Goal: Task Accomplishment & Management: Complete application form

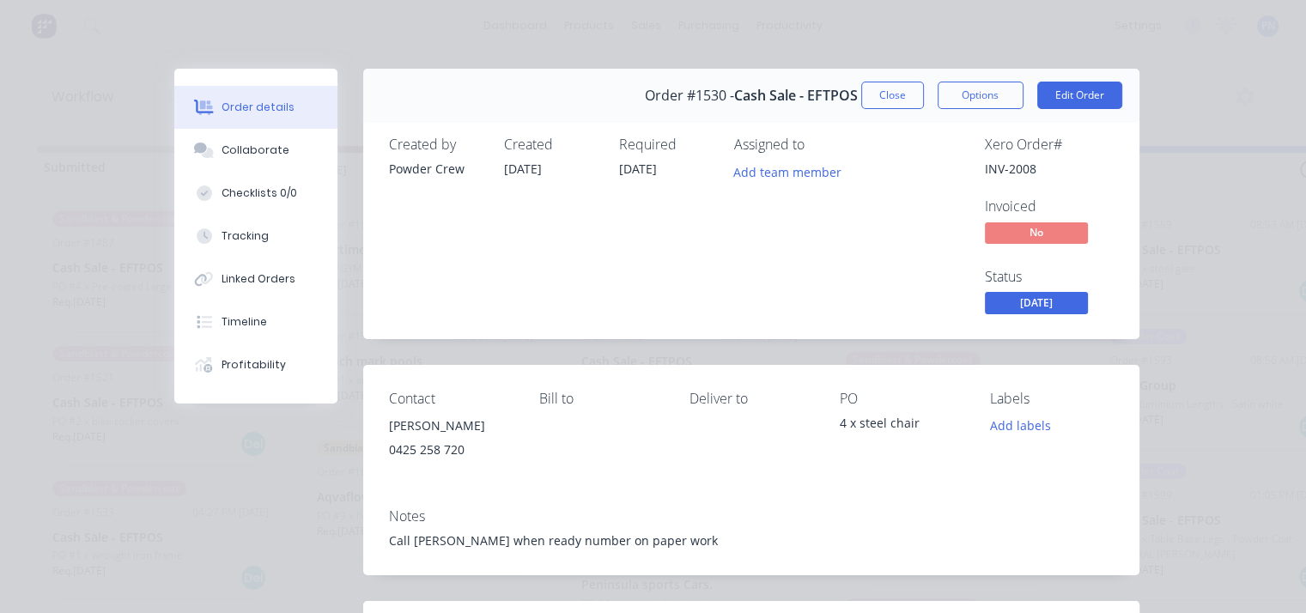
scroll to position [96, 0]
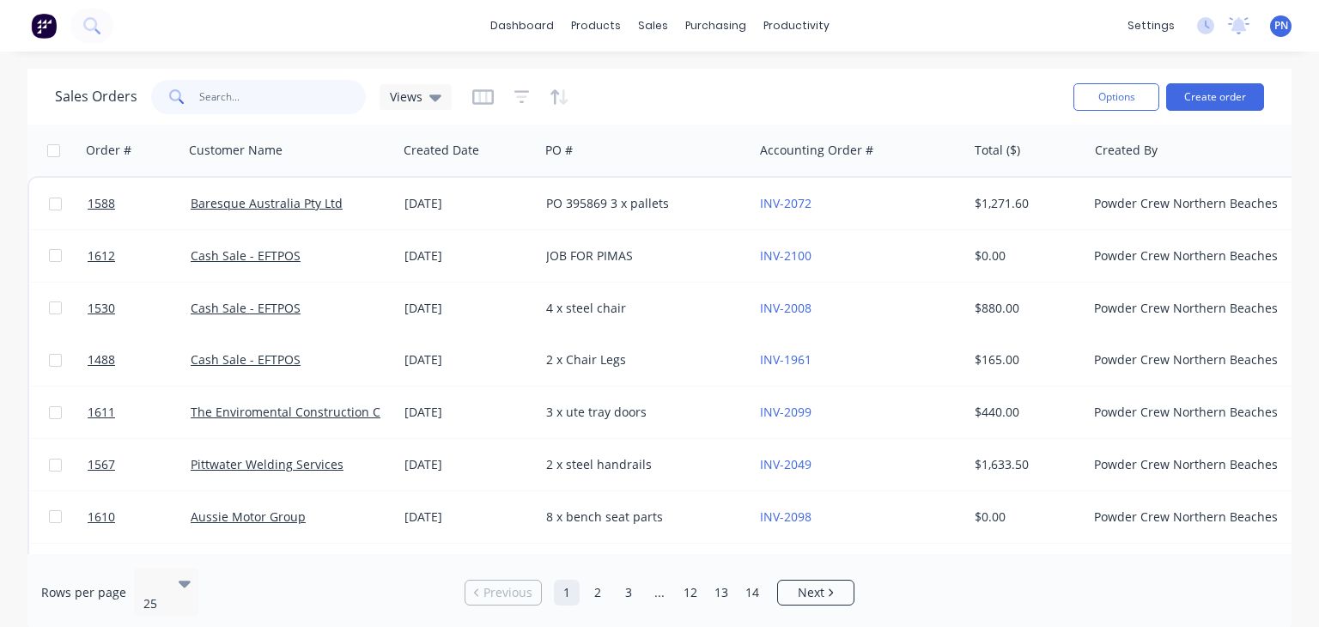
click at [242, 91] on input "text" at bounding box center [282, 97] width 167 height 34
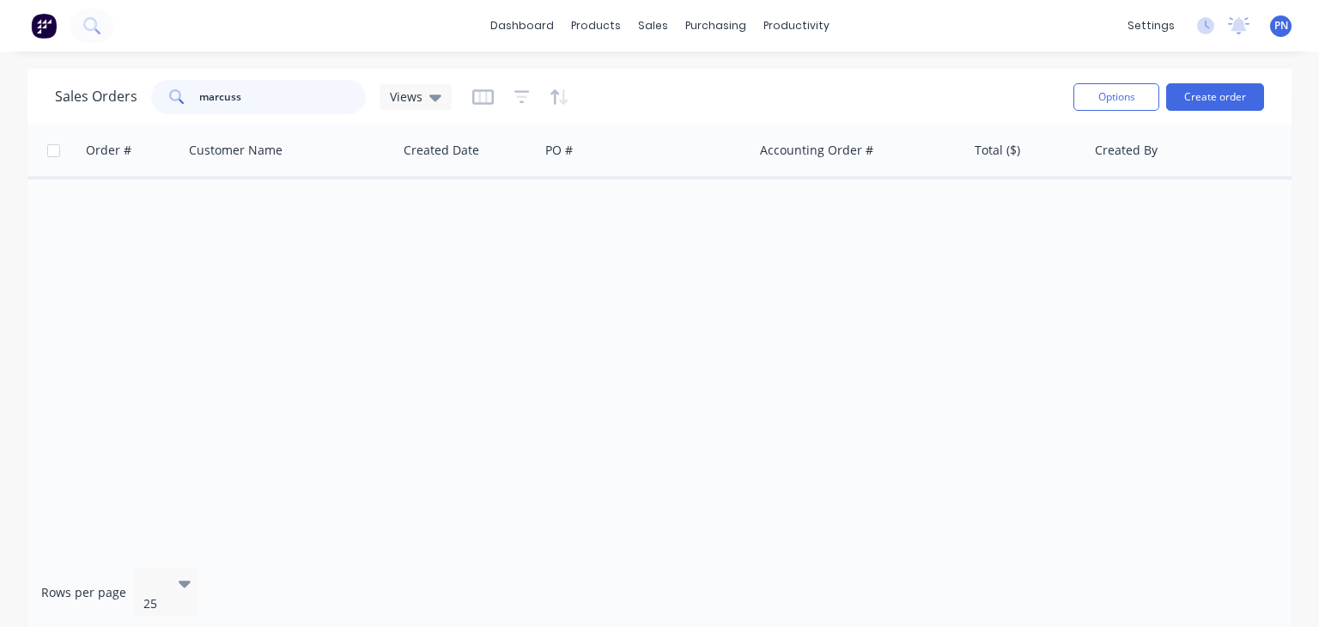
drag, startPoint x: 334, startPoint y: 100, endPoint x: 344, endPoint y: 94, distance: 11.9
click at [334, 100] on input "marcuss" at bounding box center [282, 97] width 167 height 34
type input "[PERSON_NAME]"
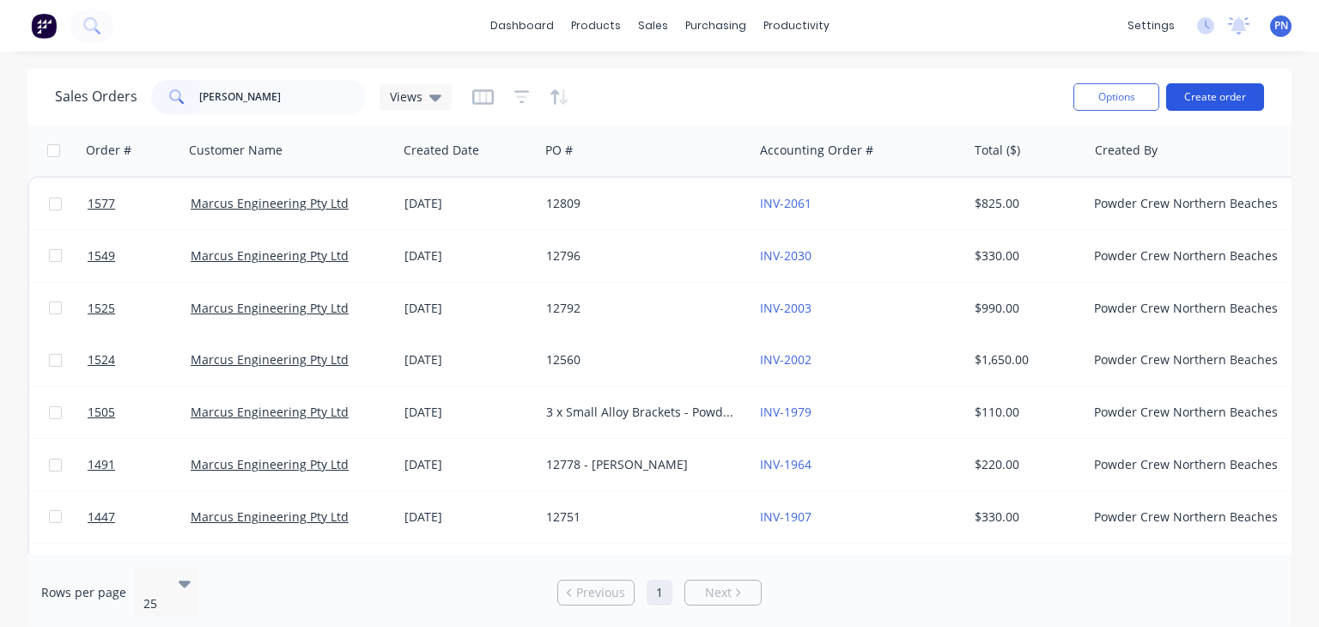
click at [1240, 97] on button "Create order" at bounding box center [1215, 96] width 98 height 27
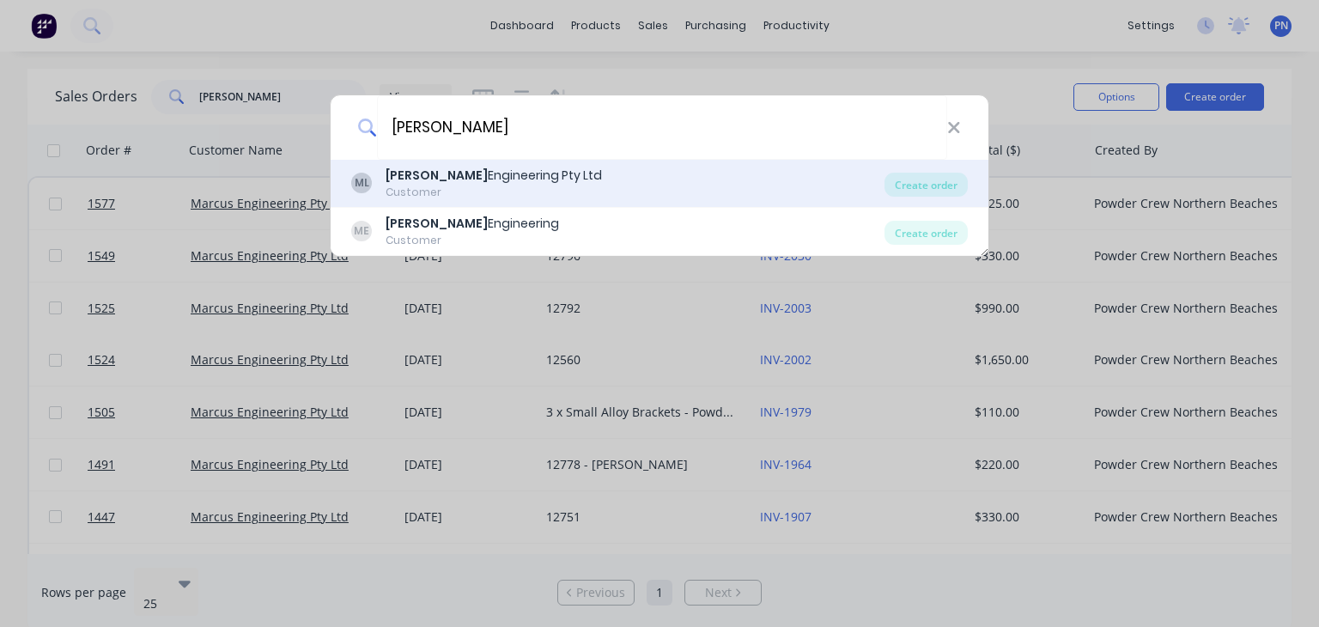
type input "[PERSON_NAME]"
click at [515, 175] on div "Marcus Engineering Pty Ltd" at bounding box center [494, 176] width 216 height 18
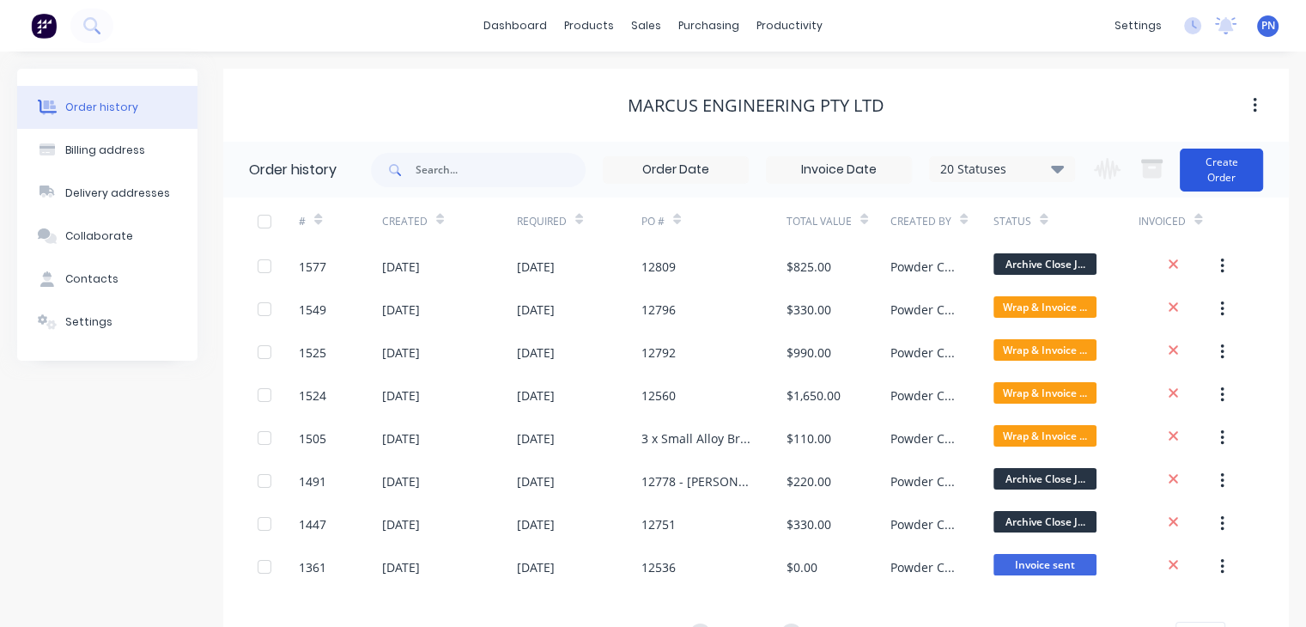
click at [1226, 171] on button "Create Order" at bounding box center [1221, 170] width 83 height 43
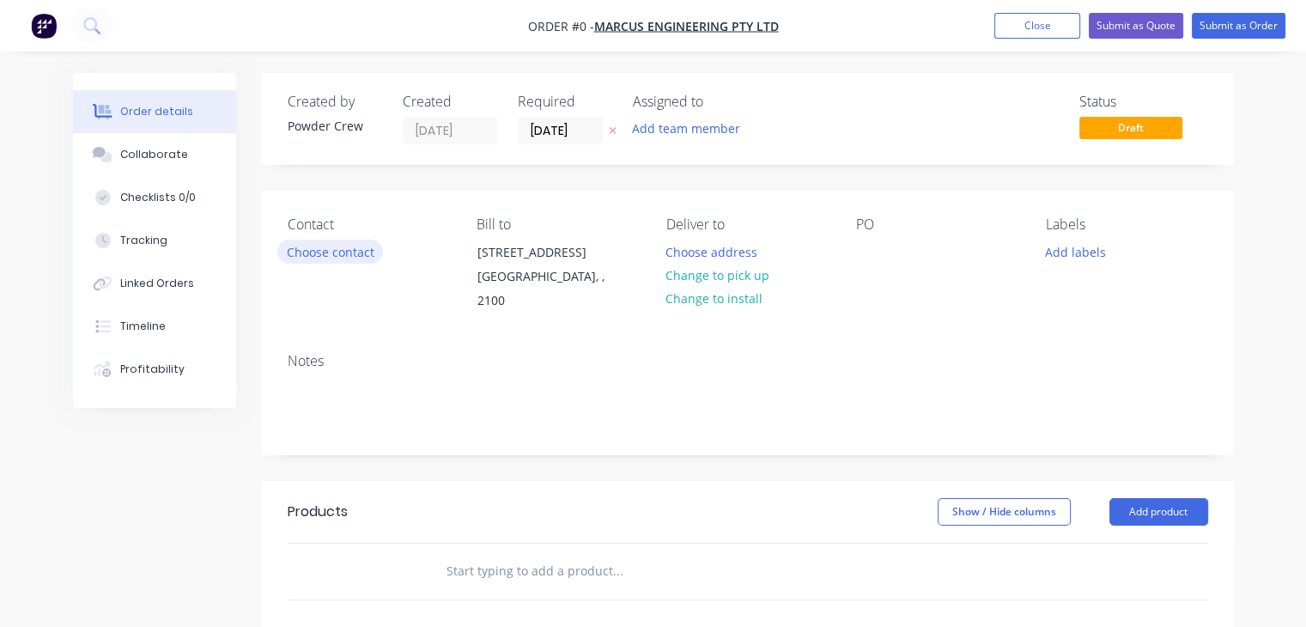
click at [346, 248] on button "Choose contact" at bounding box center [330, 251] width 106 height 23
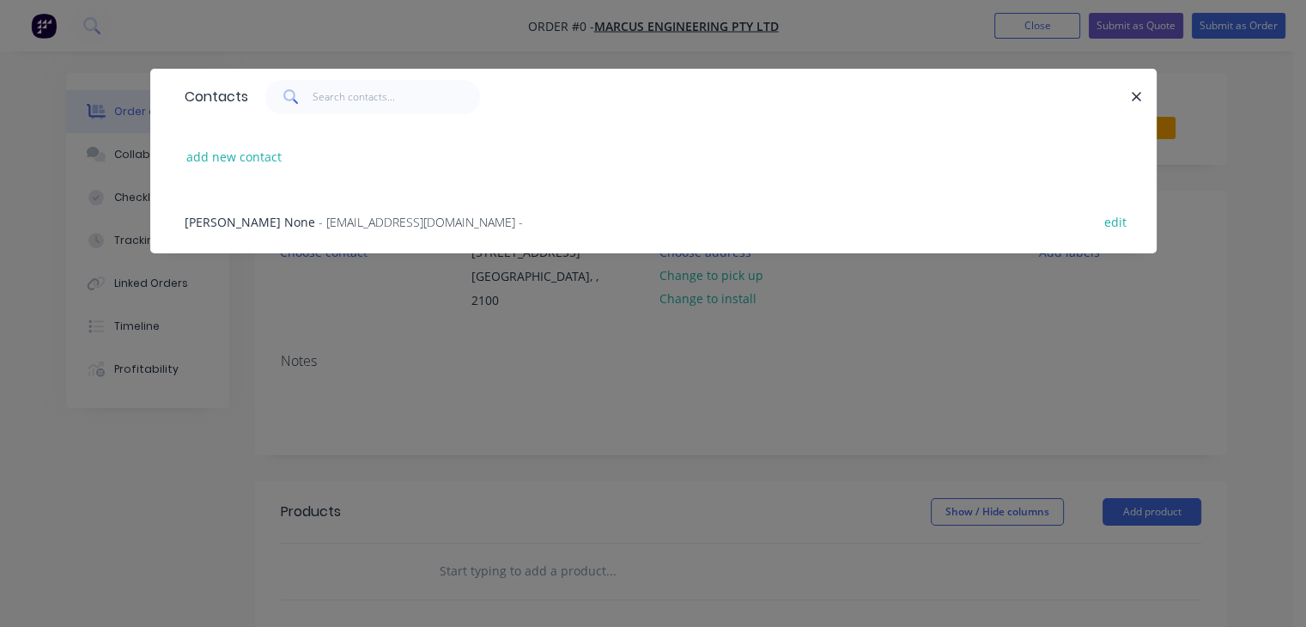
click at [319, 218] on span "- [EMAIL_ADDRESS][DOMAIN_NAME] -" at bounding box center [421, 222] width 204 height 16
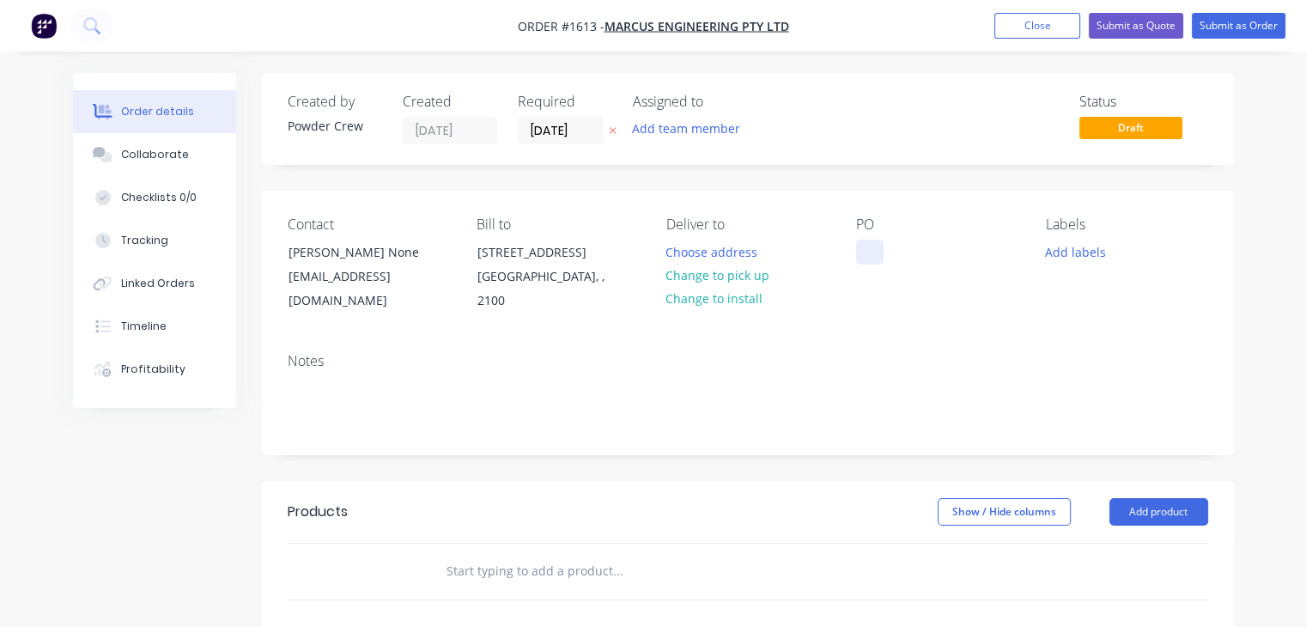
click at [869, 241] on div at bounding box center [869, 252] width 27 height 25
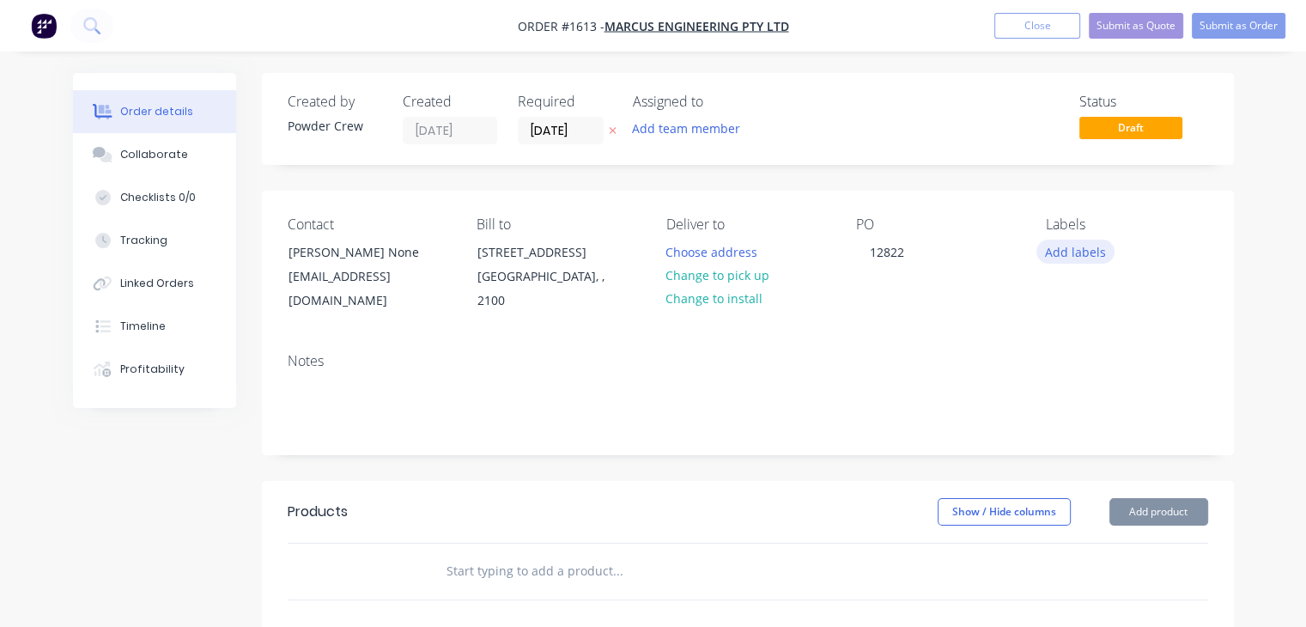
click at [1090, 246] on button "Add labels" at bounding box center [1075, 251] width 79 height 23
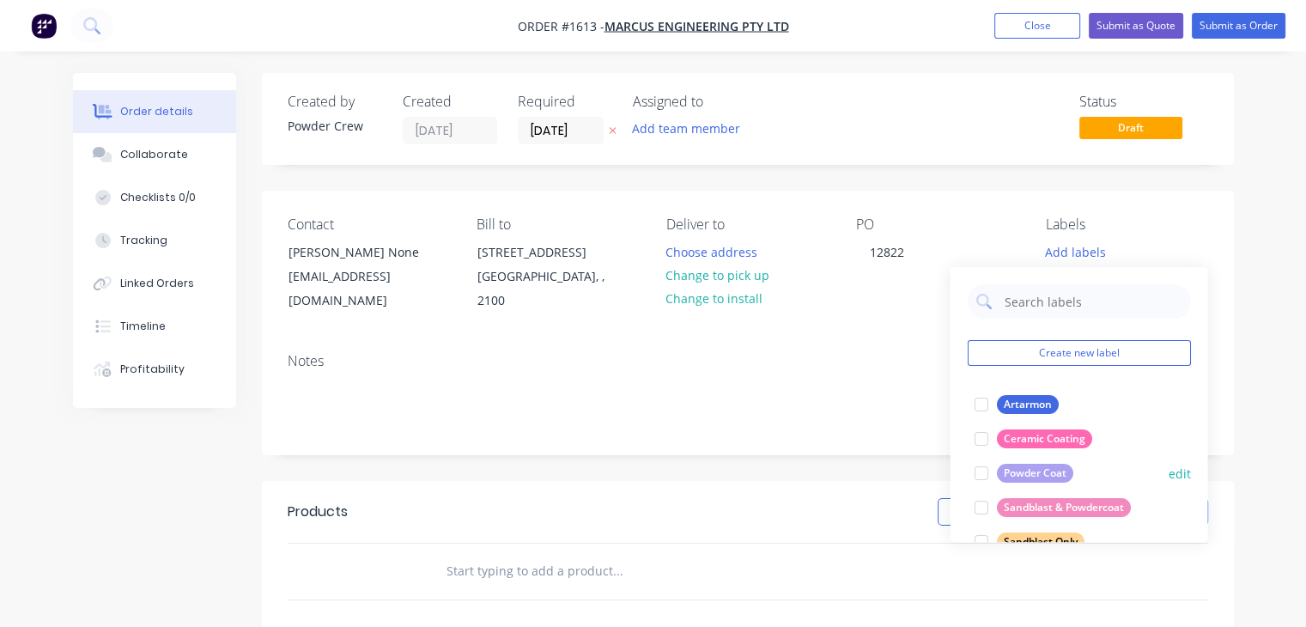
click at [1038, 478] on div "Powder Coat" at bounding box center [1034, 473] width 76 height 19
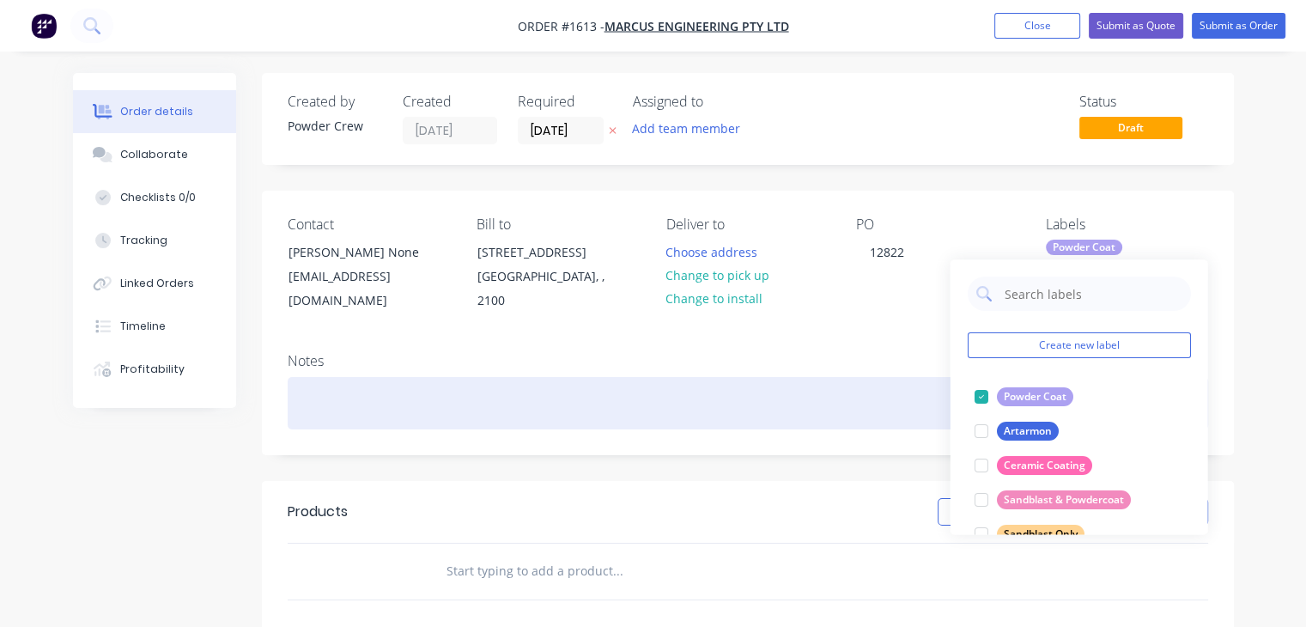
click at [810, 377] on div at bounding box center [748, 403] width 921 height 52
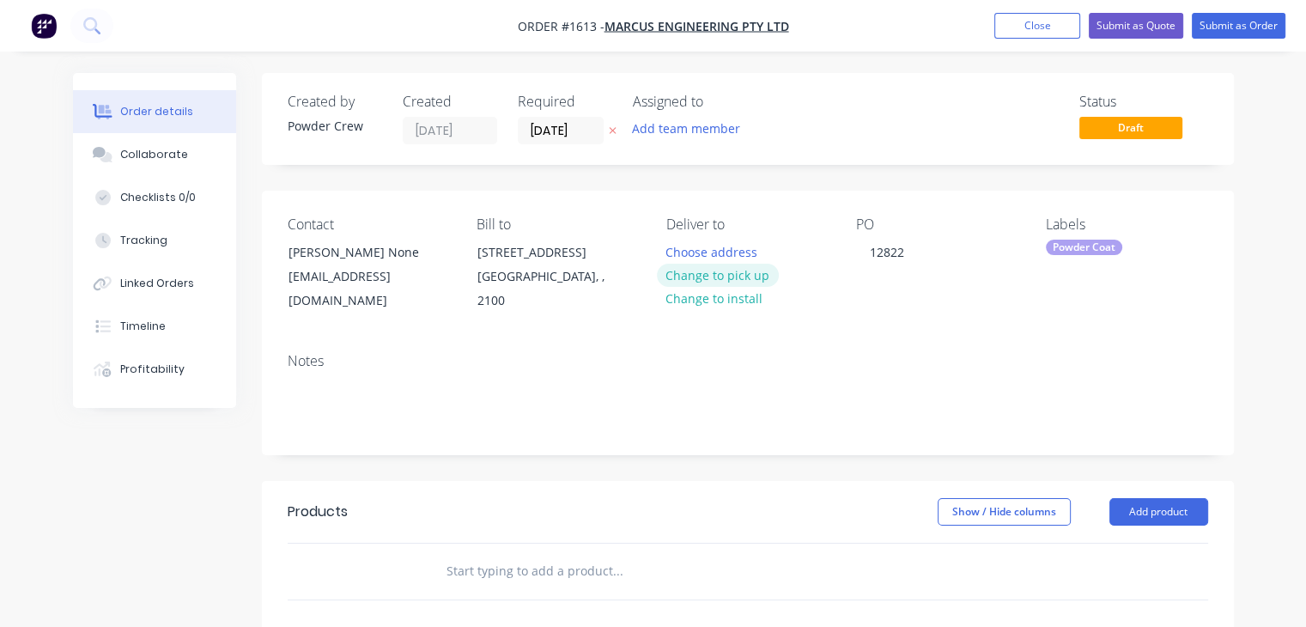
click at [732, 269] on button "Change to pick up" at bounding box center [718, 275] width 122 height 23
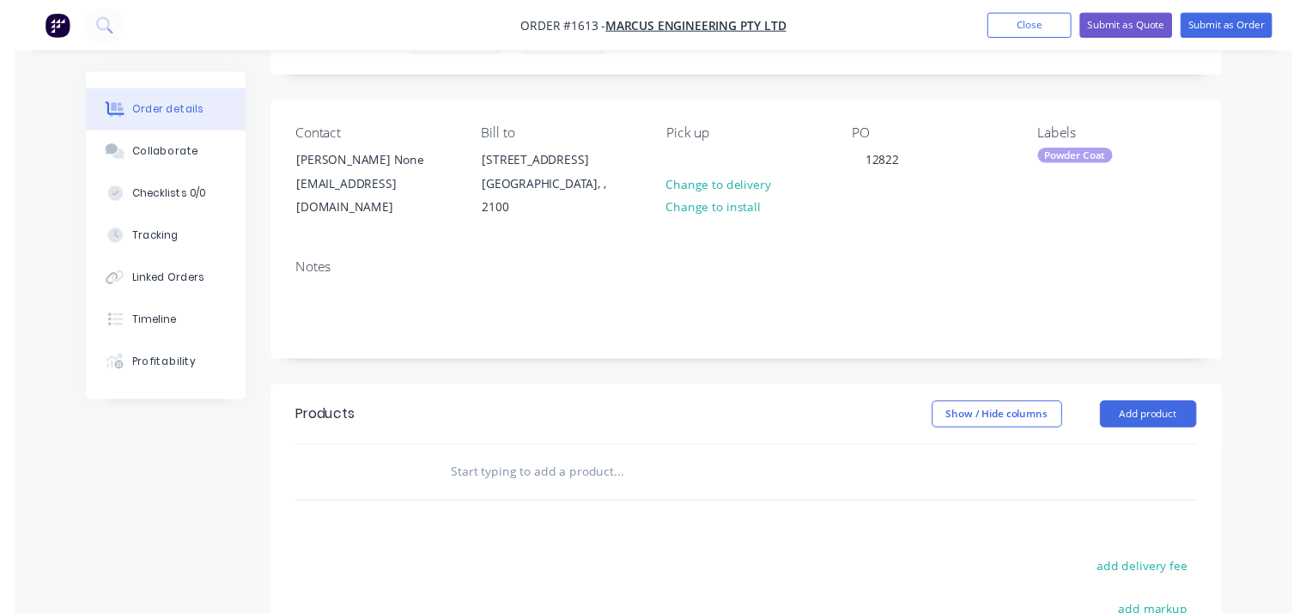
scroll to position [258, 0]
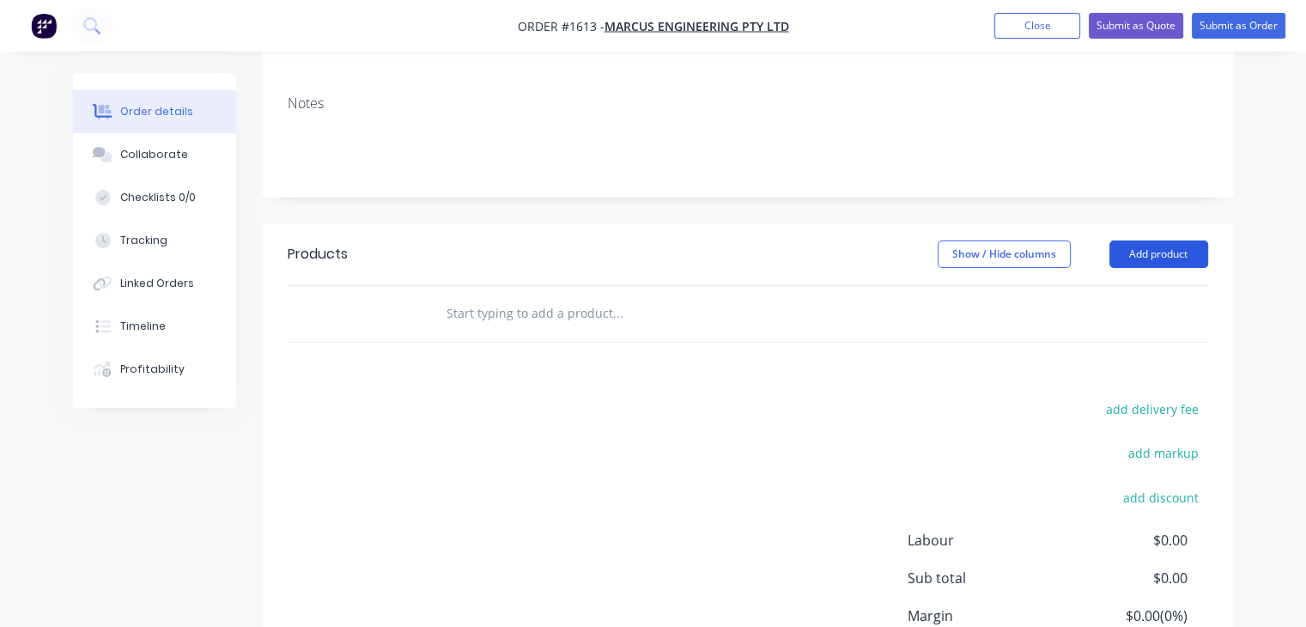
click at [1154, 240] on button "Add product" at bounding box center [1158, 253] width 99 height 27
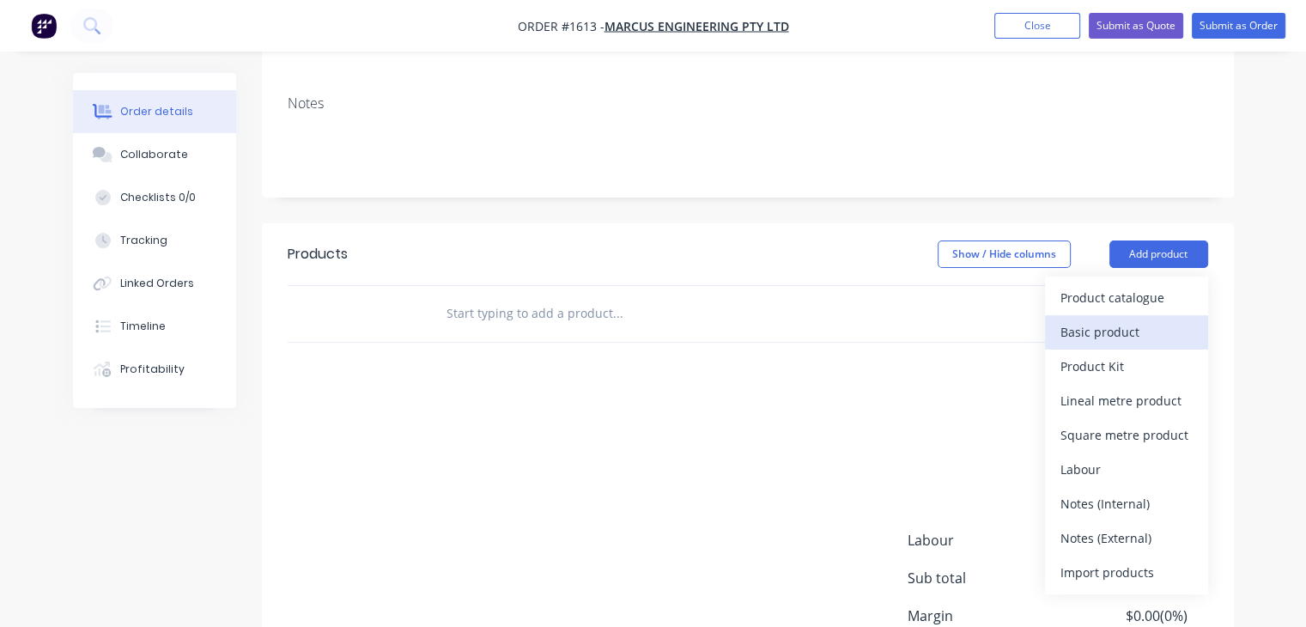
click at [1097, 315] on button "Basic product" at bounding box center [1126, 332] width 163 height 34
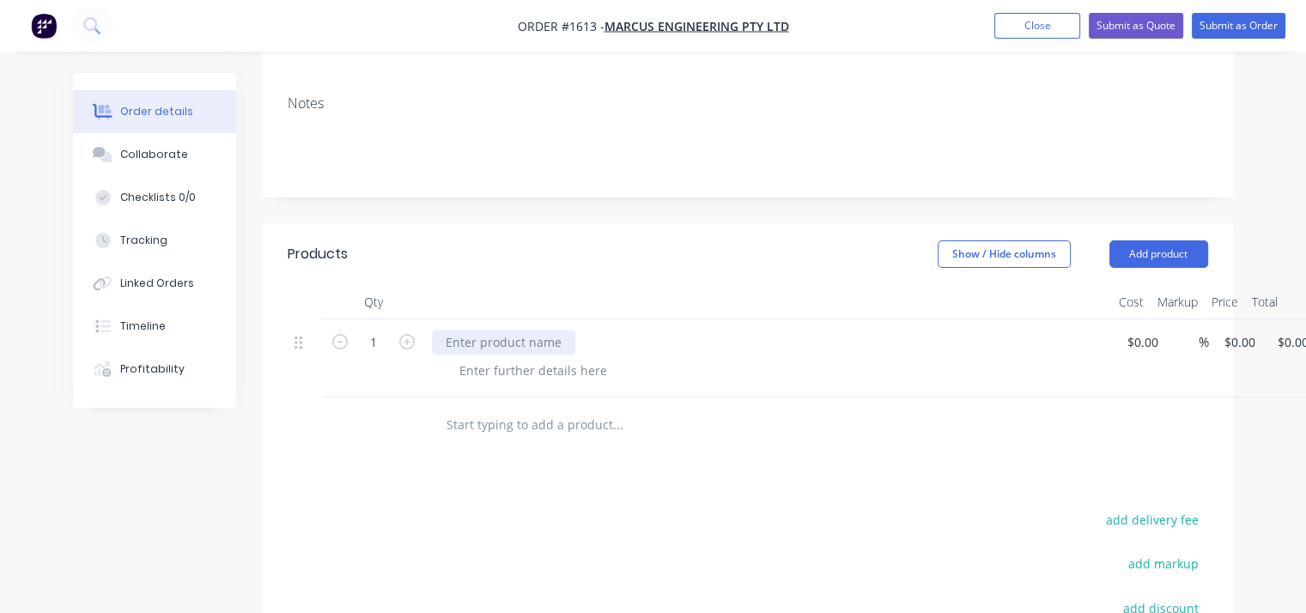
click at [516, 330] on div at bounding box center [503, 342] width 143 height 25
click at [1154, 325] on div "1 2 x aluminium wood storage boxes Prime + Powdercoat Satin Black $0.00 % $0.00…" at bounding box center [748, 358] width 921 height 78
type input "$300.00"
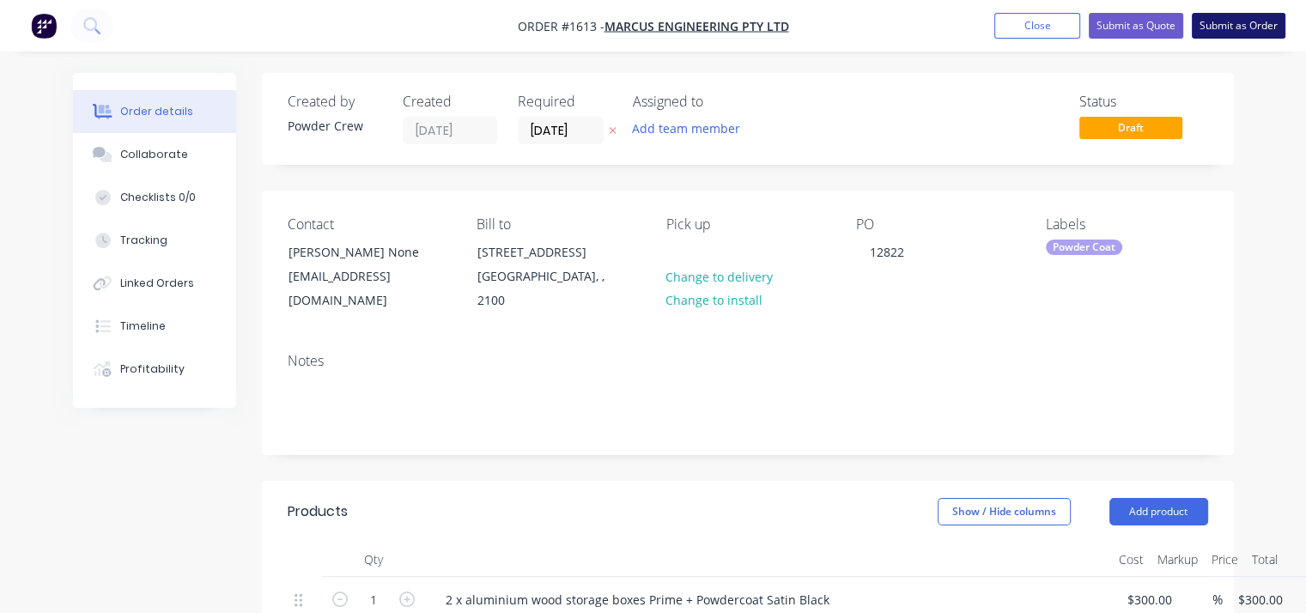
scroll to position [0, 0]
click at [1242, 37] on button "Submit as Order" at bounding box center [1239, 26] width 94 height 26
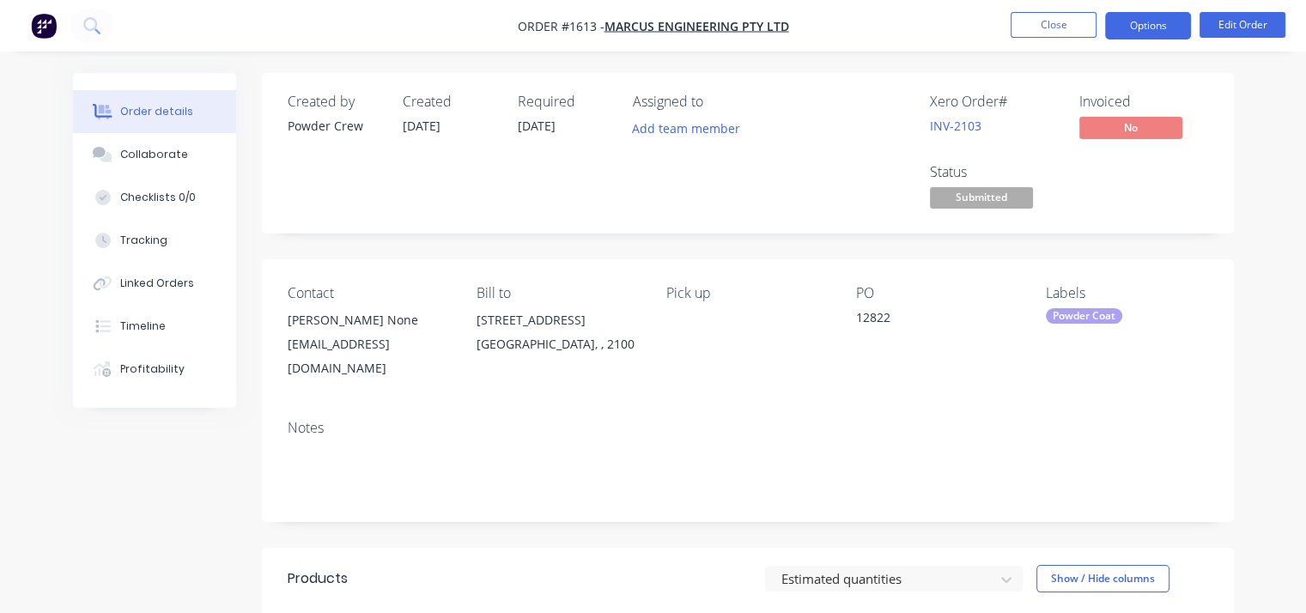
click at [1175, 21] on button "Options" at bounding box center [1148, 25] width 86 height 27
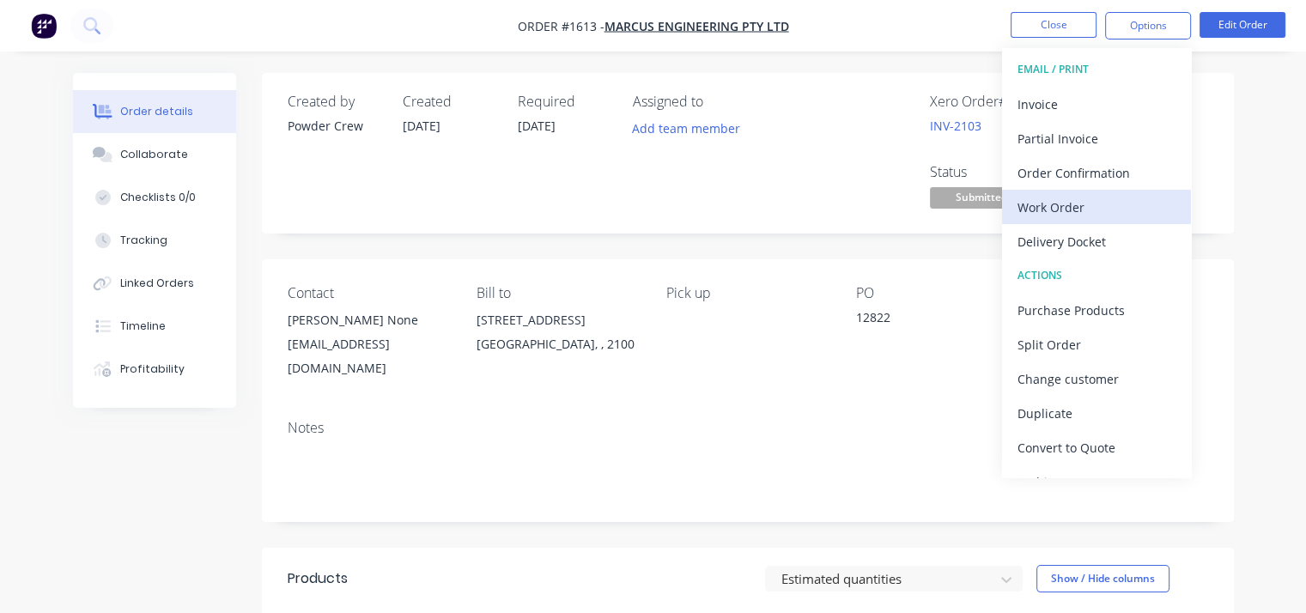
click at [1055, 204] on div "Work Order" at bounding box center [1097, 207] width 158 height 25
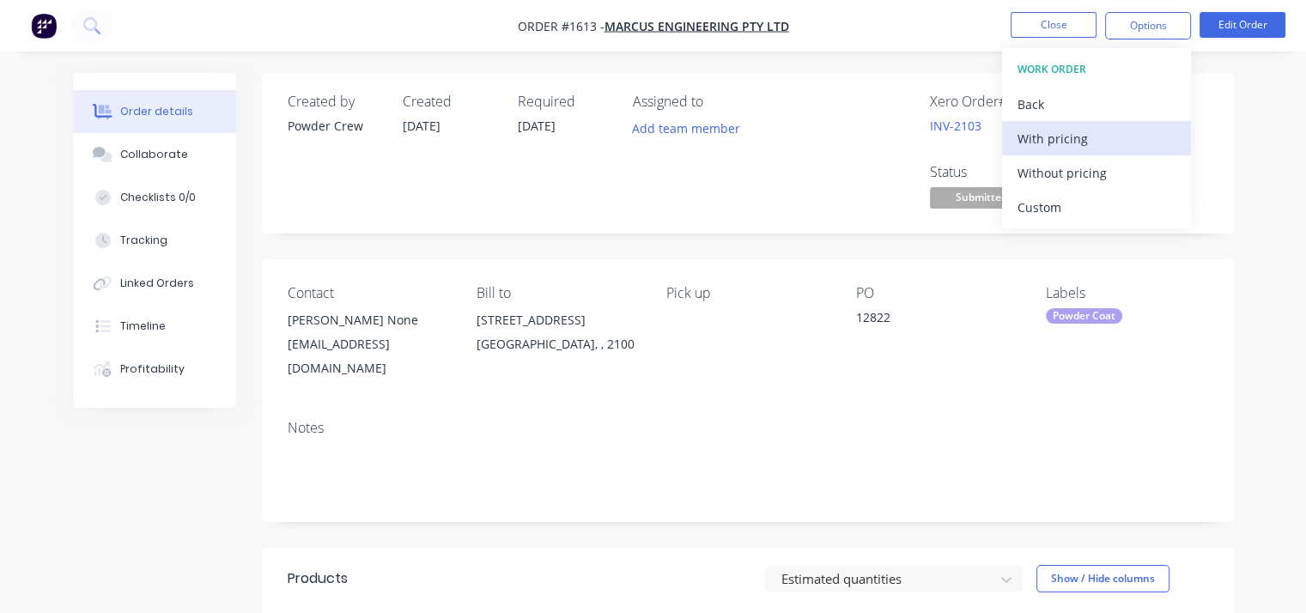
click at [1054, 131] on div "With pricing" at bounding box center [1097, 138] width 158 height 25
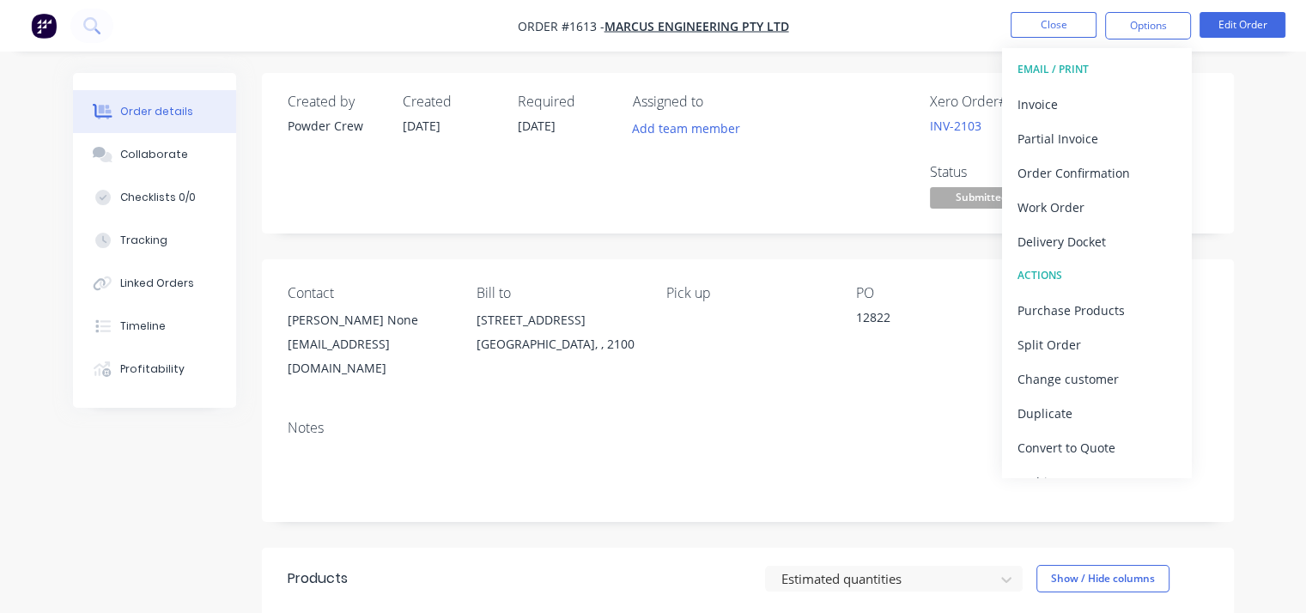
drag, startPoint x: 785, startPoint y: 174, endPoint x: 978, endPoint y: 105, distance: 205.3
click at [787, 173] on div "Assigned to Add team member" at bounding box center [719, 153] width 172 height 119
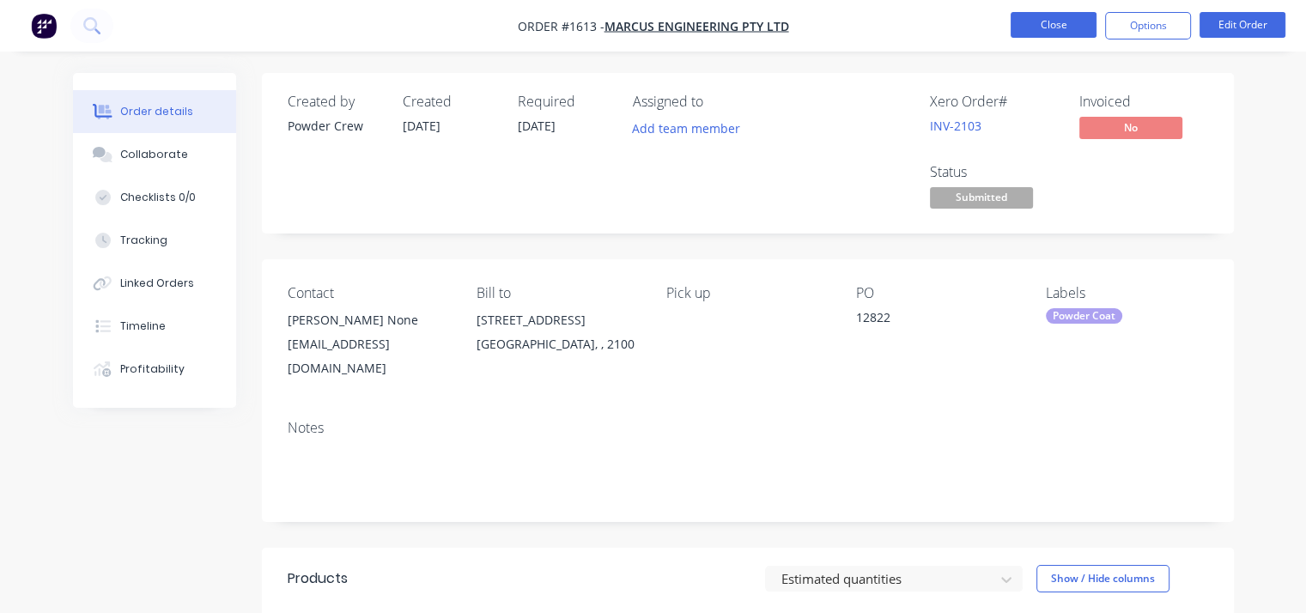
click at [1041, 28] on button "Close" at bounding box center [1054, 25] width 86 height 26
